Goal: Task Accomplishment & Management: Manage account settings

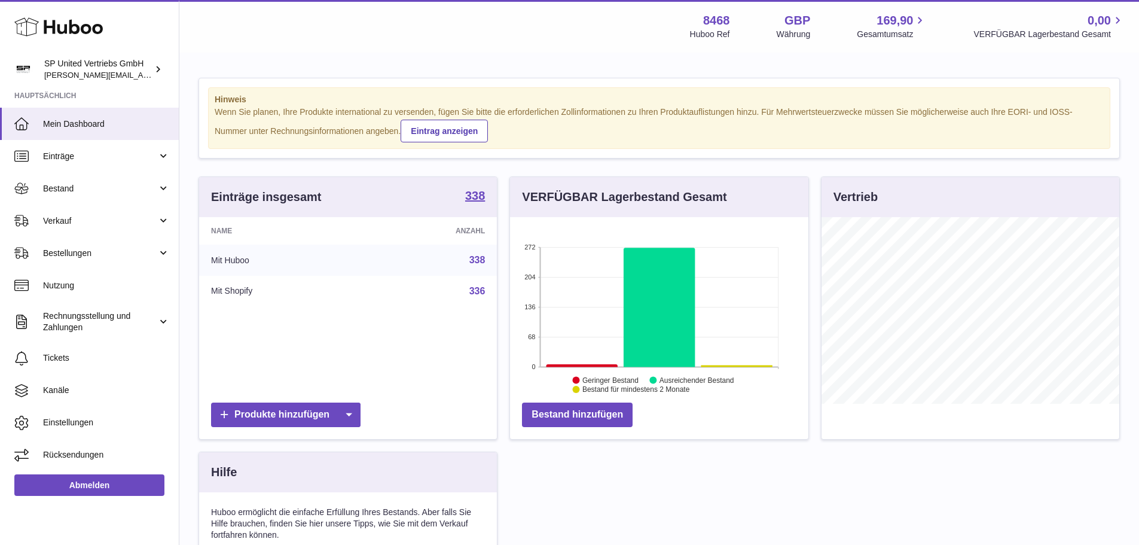
scroll to position [187, 298]
click at [106, 215] on span "Verkauf" at bounding box center [100, 220] width 114 height 11
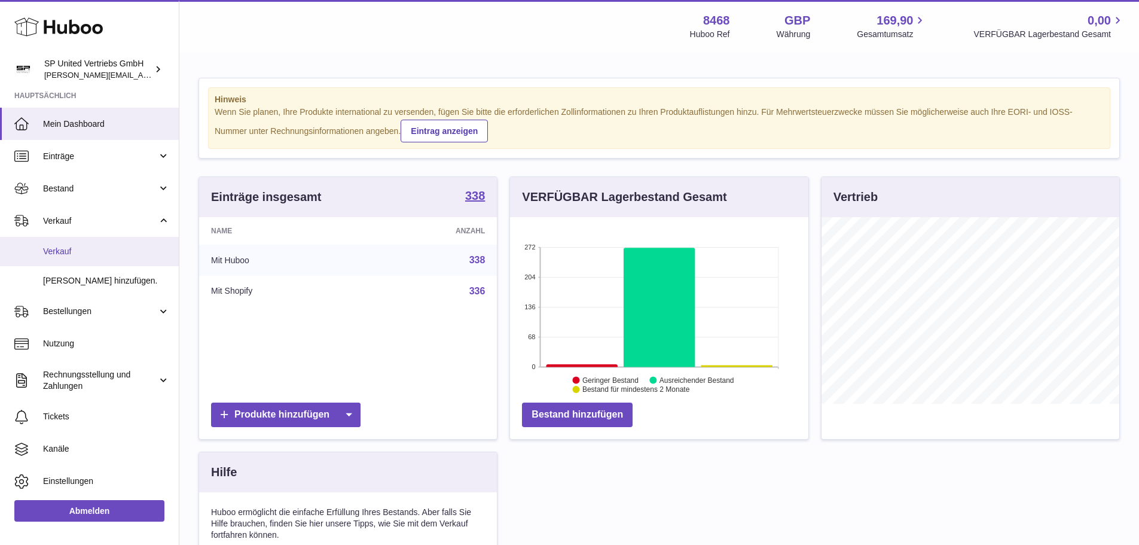
click at [96, 250] on span "Verkauf" at bounding box center [106, 251] width 127 height 11
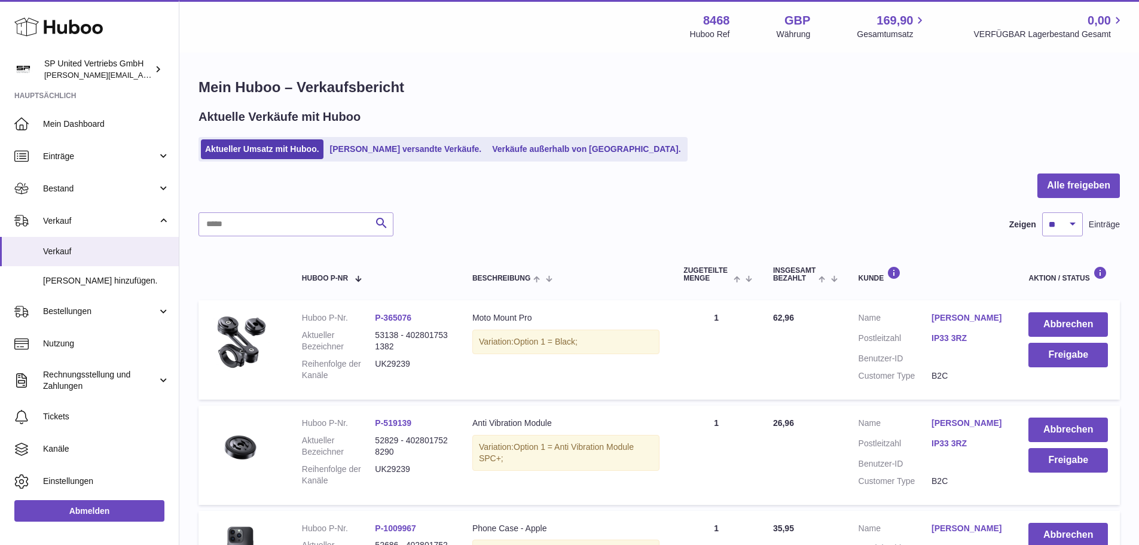
click at [745, 154] on div "Aktueller Umsatz mit Huboo. Von Huboo versandte Verkäufe. Verkäufe außerhalb vo…" at bounding box center [658, 149] width 921 height 25
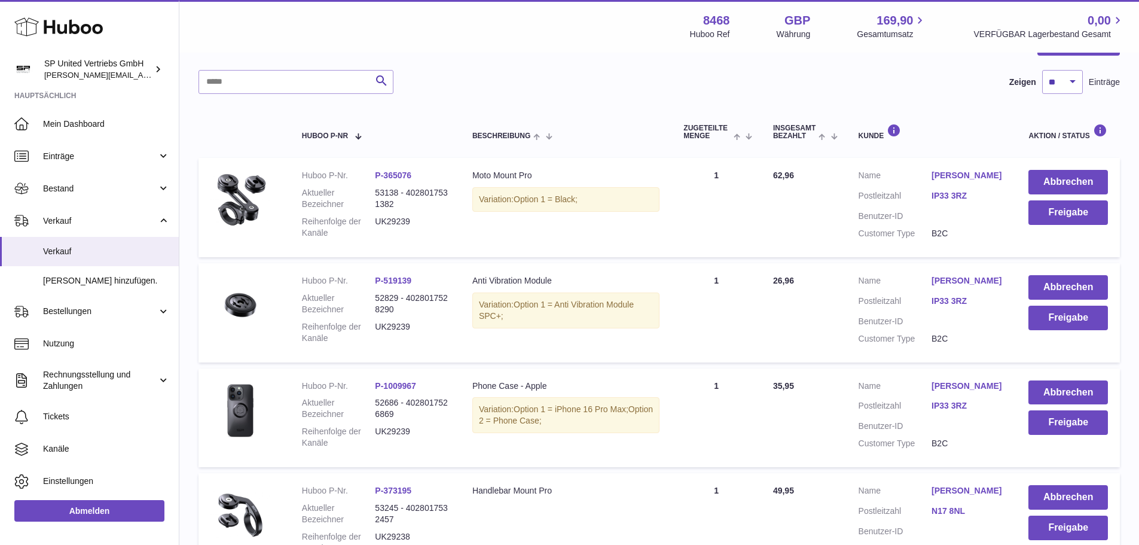
scroll to position [179, 0]
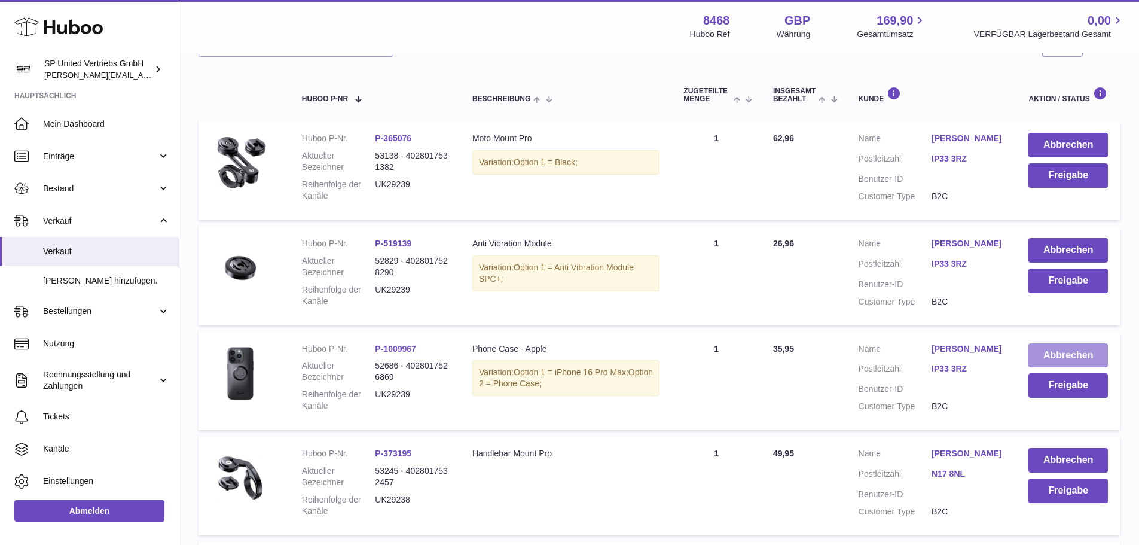
click at [1072, 359] on button "Abbrechen" at bounding box center [1068, 355] width 80 height 25
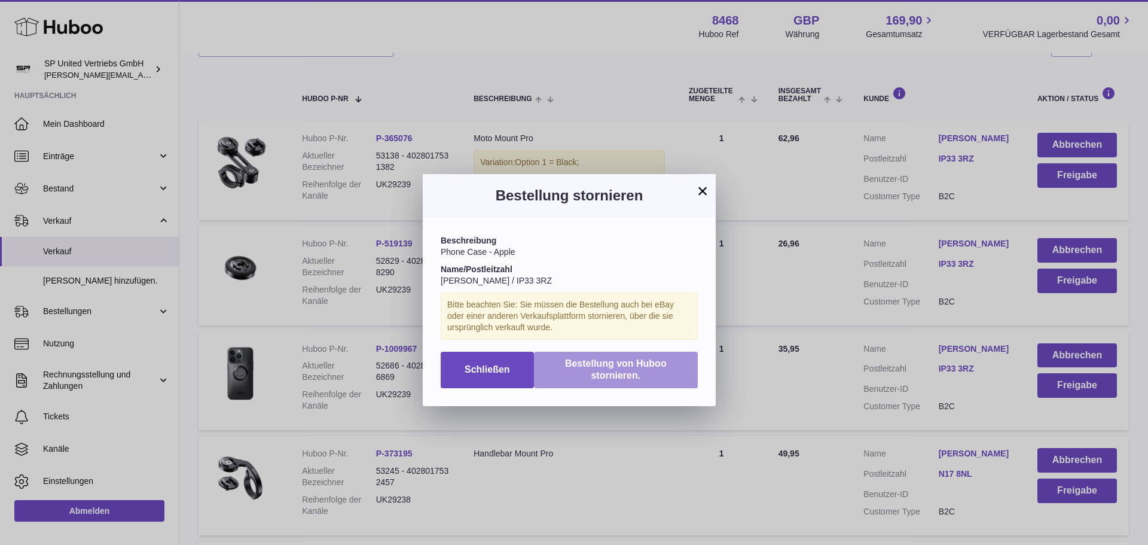
click at [611, 364] on span "Bestellung von Huboo stornieren." at bounding box center [616, 369] width 102 height 23
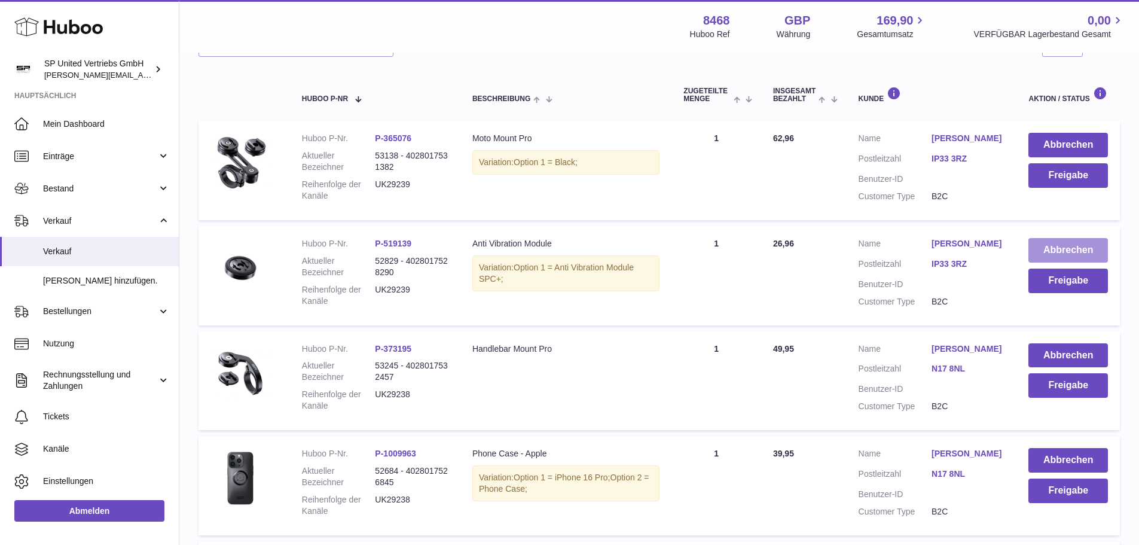
click at [1080, 247] on button "Abbrechen" at bounding box center [1068, 250] width 80 height 25
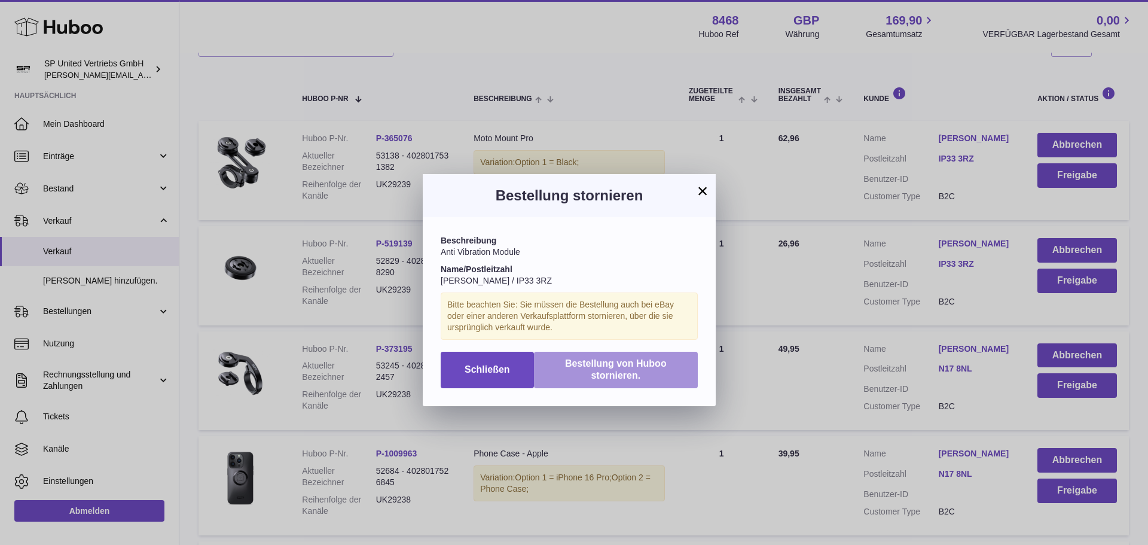
click at [643, 366] on span "Bestellung von Huboo stornieren." at bounding box center [616, 369] width 102 height 23
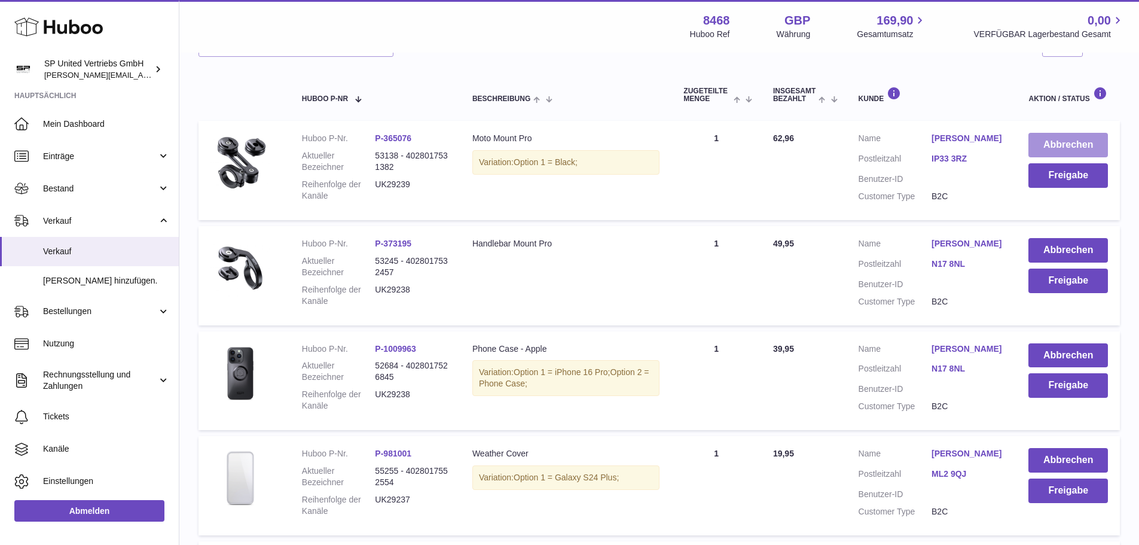
click at [1079, 142] on button "Abbrechen" at bounding box center [1068, 145] width 80 height 25
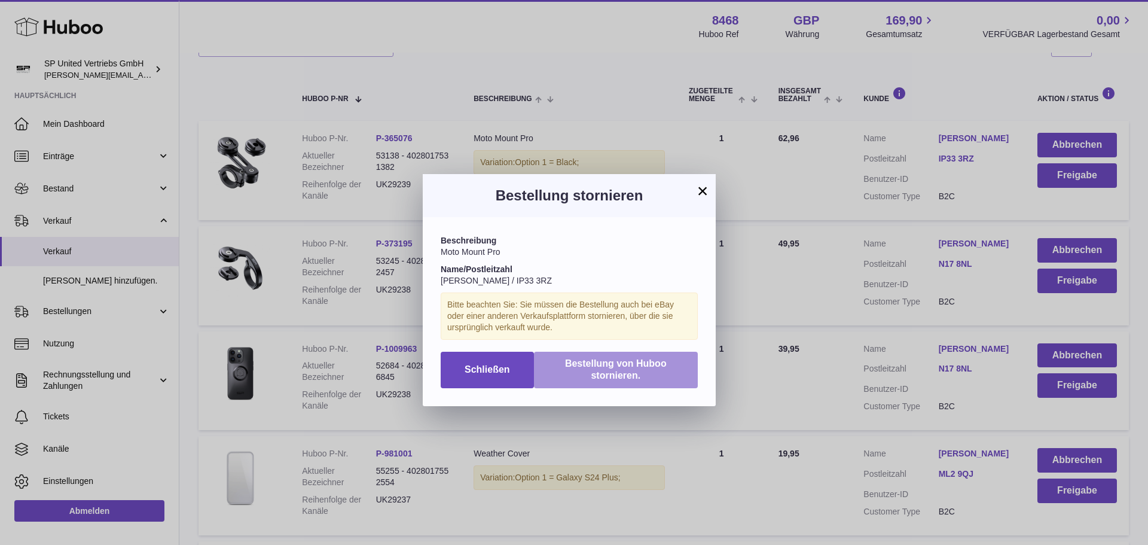
click at [584, 380] on button "Bestellung von Huboo stornieren." at bounding box center [616, 370] width 164 height 37
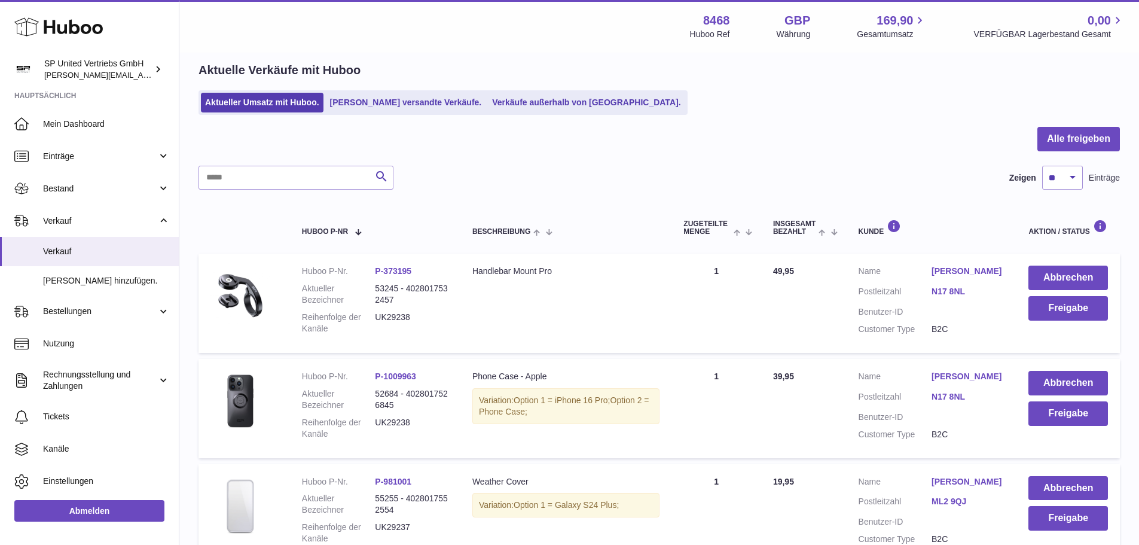
scroll to position [0, 0]
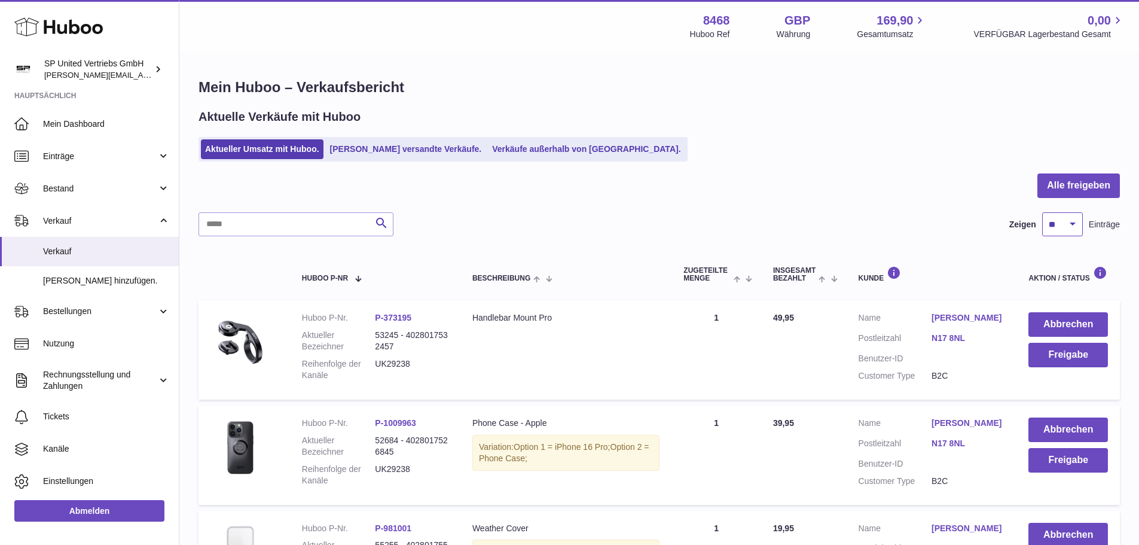
click at [1068, 222] on select "** ** ** ***" at bounding box center [1062, 224] width 41 height 24
select select "***"
click at [1042, 212] on select "** ** ** ***" at bounding box center [1062, 224] width 41 height 24
click at [1066, 185] on button "Alle freigeben" at bounding box center [1078, 185] width 82 height 25
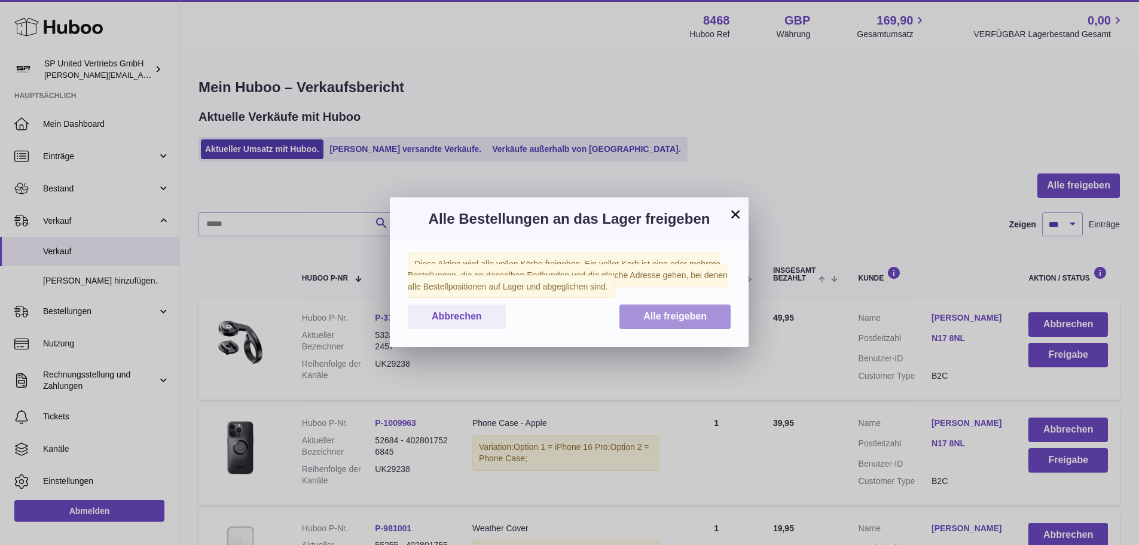
click at [702, 310] on button "Alle freigeben" at bounding box center [674, 316] width 111 height 25
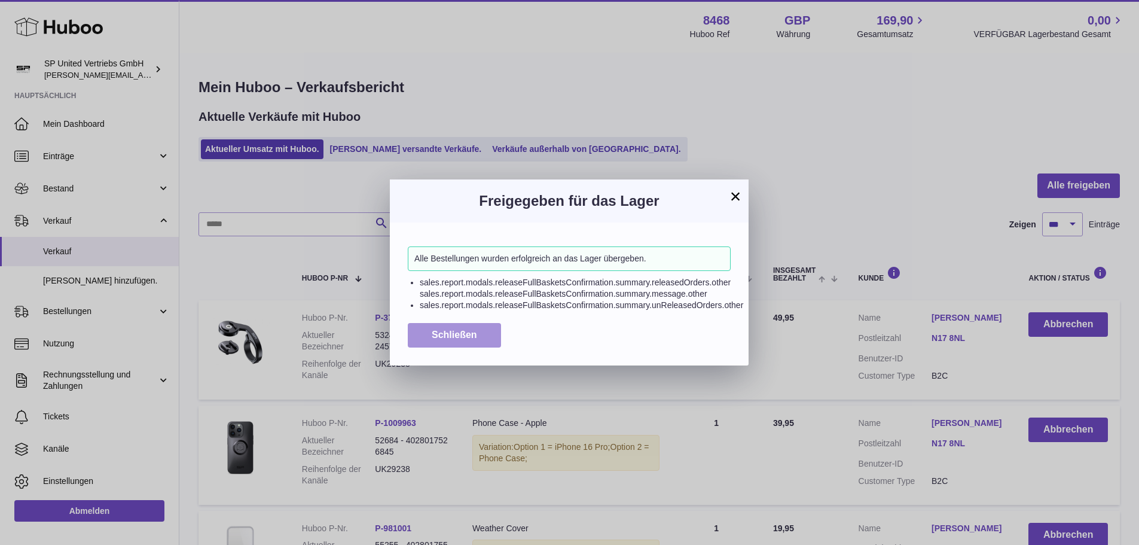
click at [423, 340] on button "Schließen" at bounding box center [454, 335] width 93 height 25
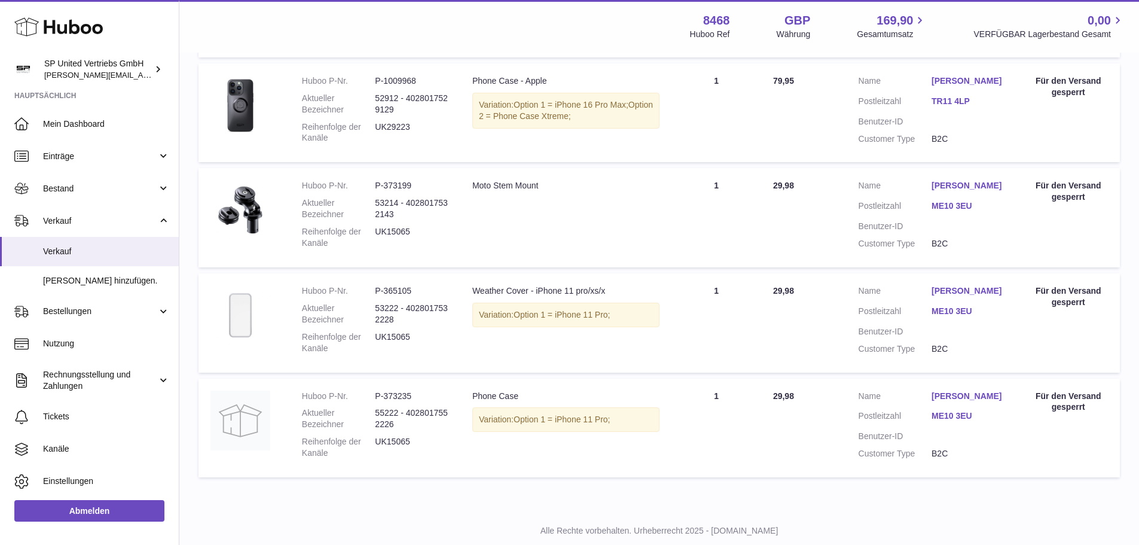
scroll to position [1110, 0]
